Goal: Task Accomplishment & Management: Complete application form

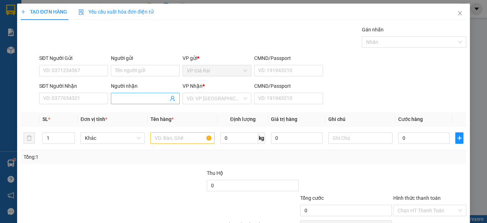
click at [123, 97] on input "Người nhận" at bounding box center [141, 99] width 53 height 8
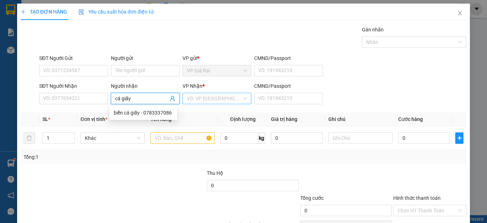
type input "cá giấy"
drag, startPoint x: 206, startPoint y: 95, endPoint x: 206, endPoint y: 103, distance: 8.2
click at [206, 96] on input "search" at bounding box center [214, 98] width 55 height 11
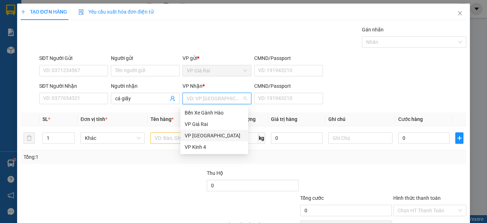
click at [200, 134] on div "VP [GEOGRAPHIC_DATA]" at bounding box center [214, 136] width 59 height 8
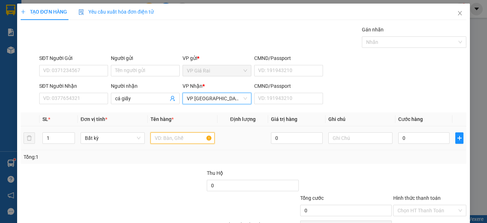
click at [163, 138] on input "text" at bounding box center [183, 137] width 64 height 11
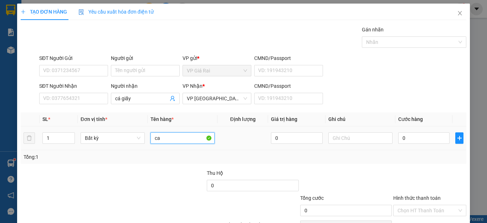
type input "c"
type input "1 hop"
click at [421, 135] on input "0" at bounding box center [424, 137] width 51 height 11
type input "2"
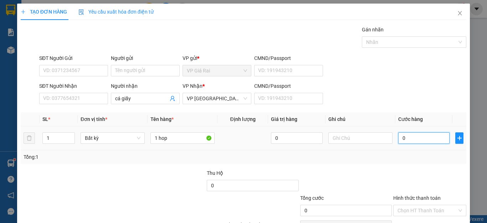
type input "2"
type input "20"
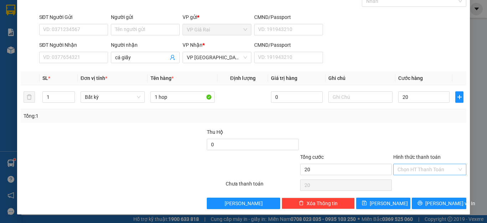
click at [424, 168] on input "Hình thức thanh toán" at bounding box center [428, 169] width 60 height 11
type input "20.000"
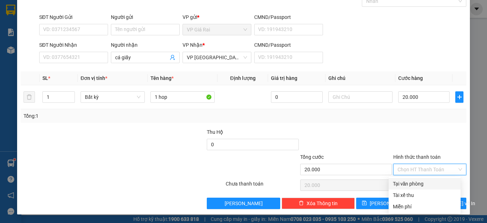
click at [418, 179] on div "Tại văn phòng" at bounding box center [425, 183] width 72 height 11
type input "0"
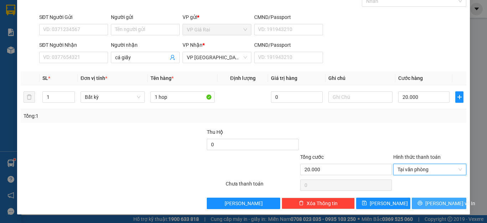
drag, startPoint x: 423, startPoint y: 202, endPoint x: 418, endPoint y: 197, distance: 7.1
click at [420, 199] on button "[PERSON_NAME] và In" at bounding box center [439, 203] width 55 height 11
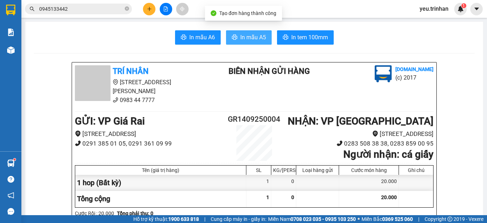
click at [243, 36] on span "In mẫu A5" at bounding box center [254, 37] width 26 height 9
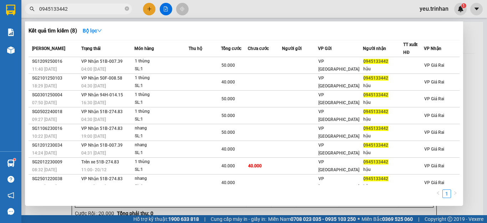
drag, startPoint x: 67, startPoint y: 9, endPoint x: 30, endPoint y: 14, distance: 38.2
click at [30, 14] on span "0945133442" at bounding box center [78, 9] width 107 height 11
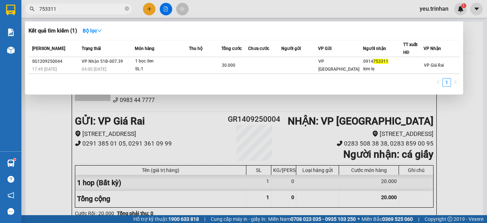
type input "753311"
click at [446, 123] on div at bounding box center [243, 111] width 487 height 223
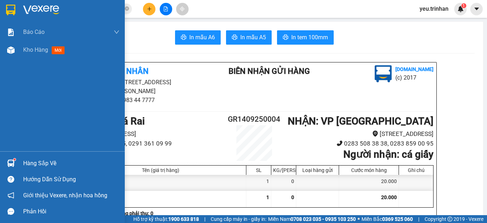
click at [8, 6] on img at bounding box center [10, 10] width 9 height 11
